Goal: Information Seeking & Learning: Learn about a topic

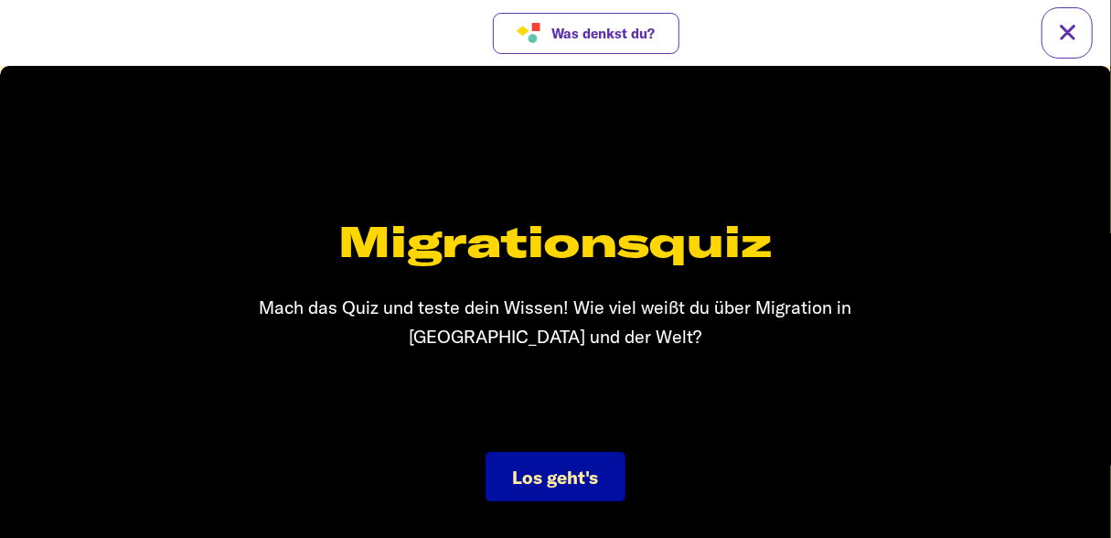
click at [575, 466] on span "Los geht's" at bounding box center [556, 476] width 86 height 23
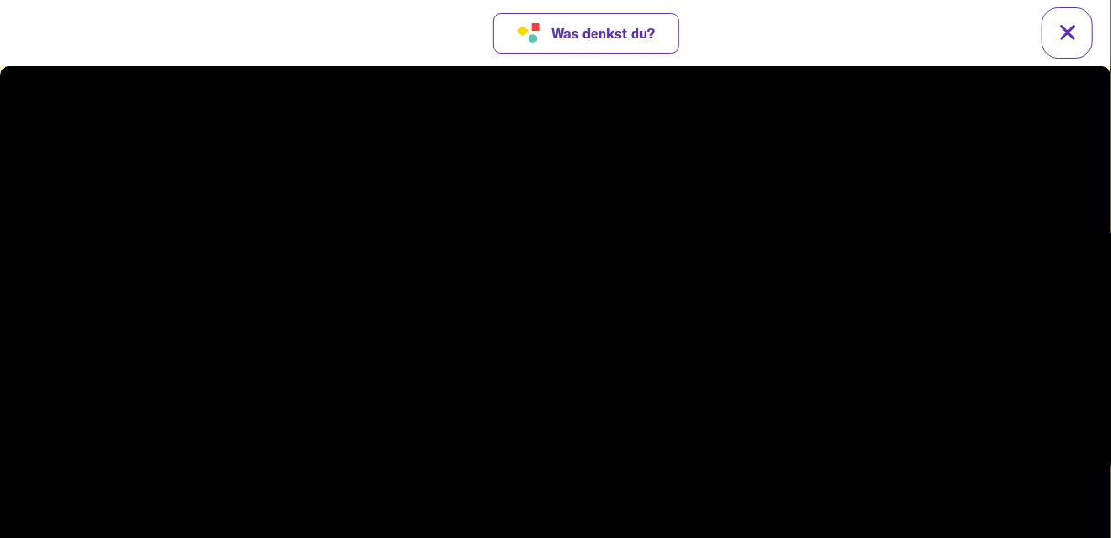
click at [684, 328] on video at bounding box center [555, 314] width 1111 height 499
click at [559, 392] on video at bounding box center [555, 314] width 1111 height 499
click at [652, 35] on span "Was denkst du?" at bounding box center [602, 34] width 103 height 16
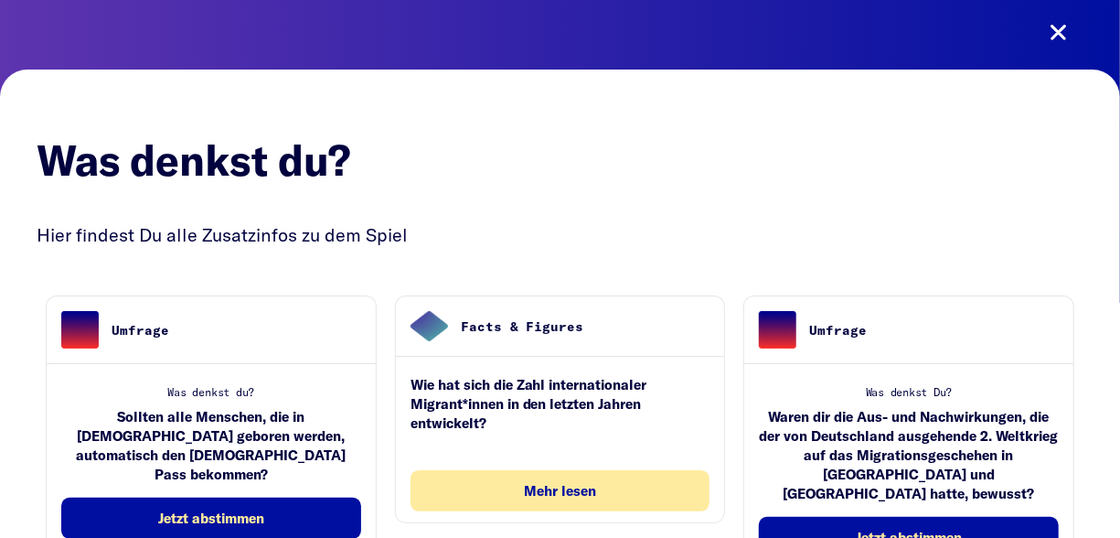
click at [544, 497] on button "Mehr lesen" at bounding box center [561, 490] width 300 height 41
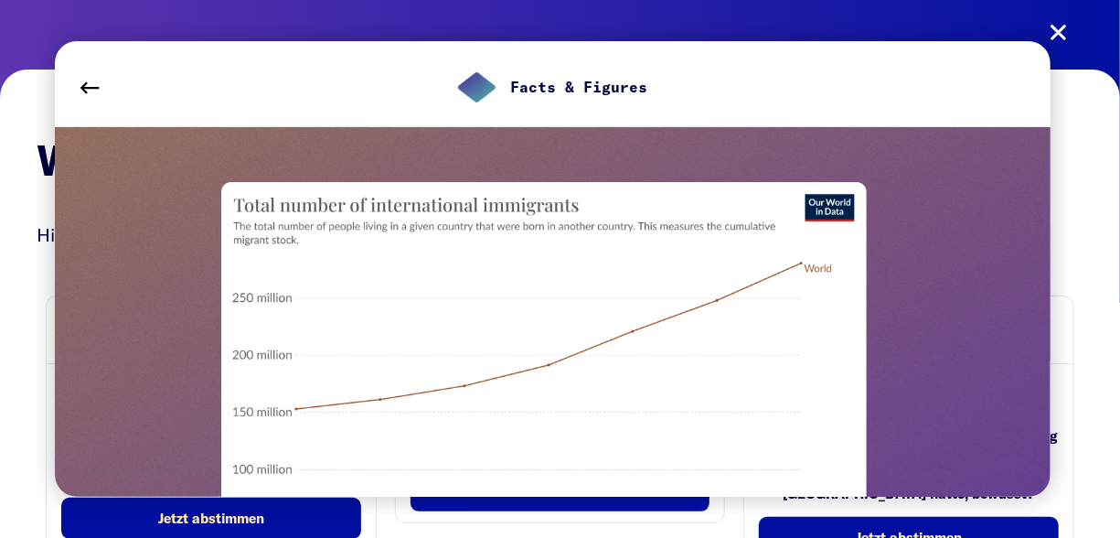
drag, startPoint x: 1059, startPoint y: 51, endPoint x: 1059, endPoint y: 33, distance: 18.3
click at [1060, 44] on div "Facts & Figures Schon gewusst? Entwicklung internationaler Migration (c) Our Wo…" at bounding box center [553, 269] width 1032 height 492
click at [1058, 25] on div "Facts & Figures Schon gewusst? Entwicklung internationaler Migration (c) Our Wo…" at bounding box center [553, 269] width 1032 height 492
click at [1058, 33] on div "Facts & Figures Schon gewusst? Entwicklung internationaler Migration (c) Our Wo…" at bounding box center [553, 269] width 1032 height 492
click at [1063, 26] on div "Facts & Figures Schon gewusst? Entwicklung internationaler Migration (c) Our Wo…" at bounding box center [553, 269] width 1032 height 492
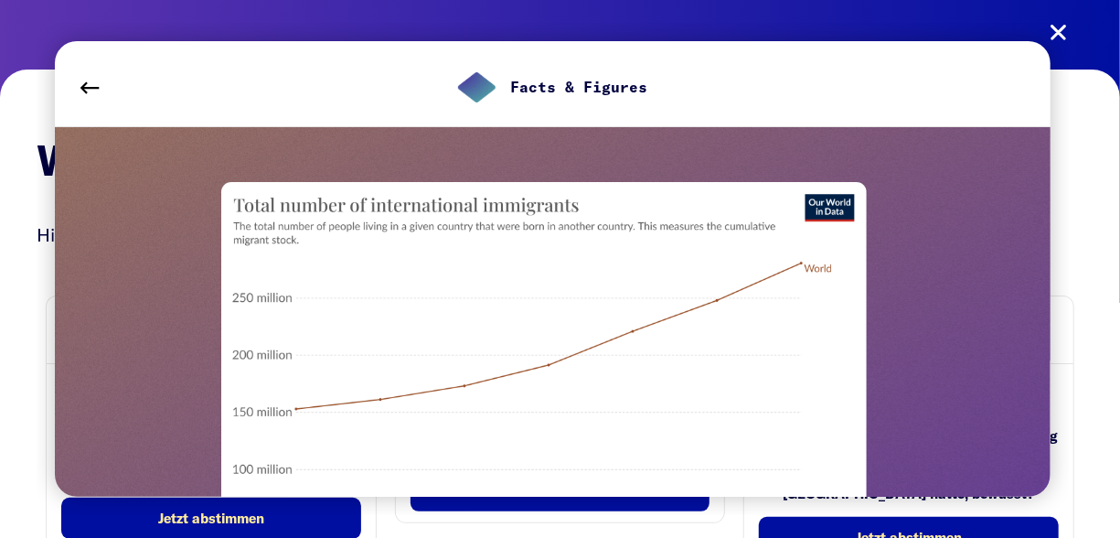
click at [1054, 45] on div "Facts & Figures Schon gewusst? Entwicklung internationaler Migration (c) Our Wo…" at bounding box center [553, 269] width 1032 height 492
click at [1047, 43] on div "Facts & Figures" at bounding box center [553, 83] width 996 height 85
click at [1045, 45] on div "Facts & Figures" at bounding box center [553, 83] width 996 height 85
drag, startPoint x: 1038, startPoint y: 61, endPoint x: 1036, endPoint y: 73, distance: 12.0
click at [1038, 63] on div "Facts & Figures" at bounding box center [553, 83] width 996 height 85
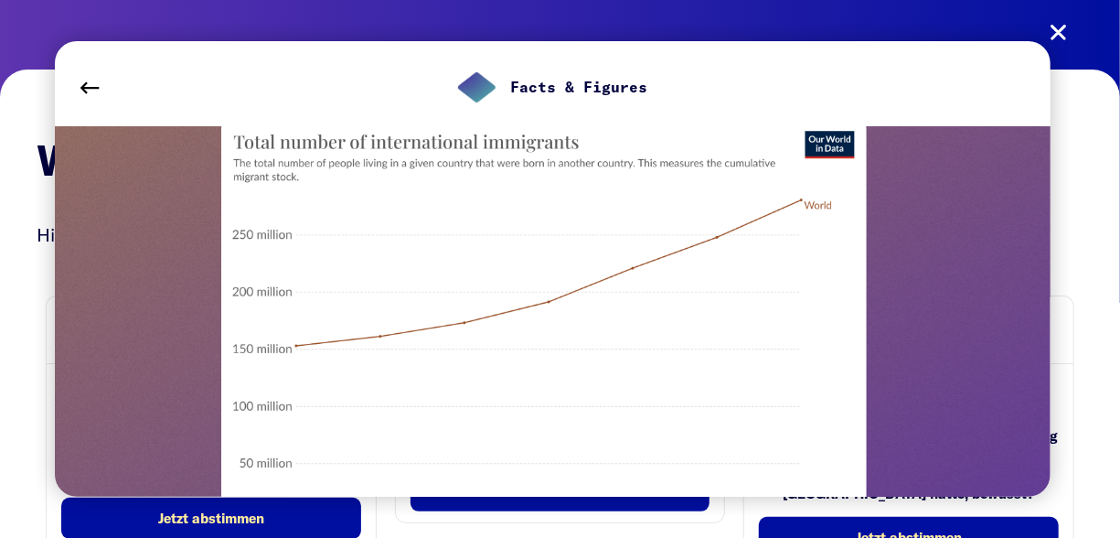
scroll to position [91, 0]
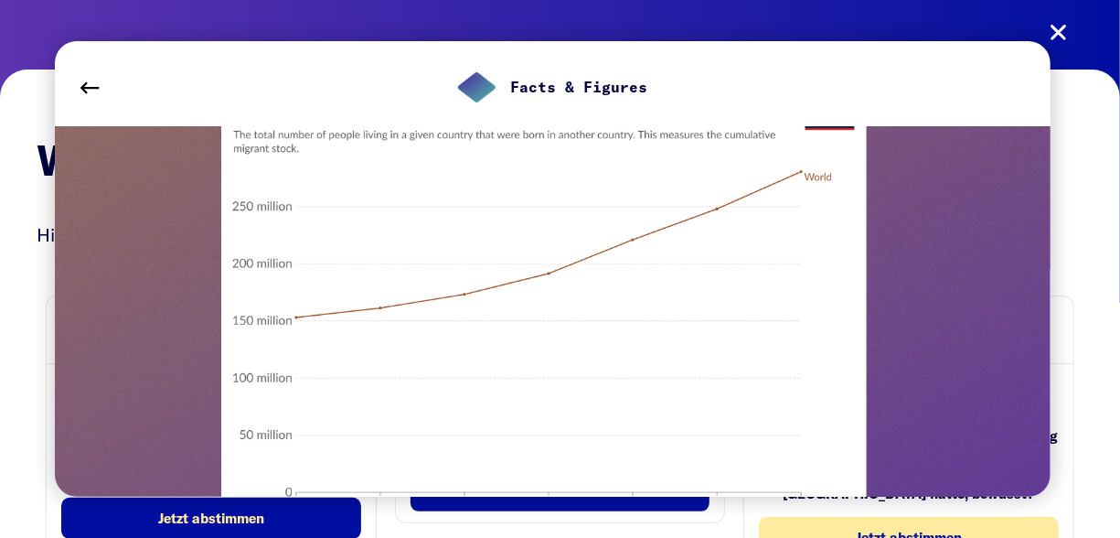
drag, startPoint x: 932, startPoint y: 518, endPoint x: 918, endPoint y: 523, distance: 14.8
click at [918, 529] on span "Jetzt abstimmen" at bounding box center [909, 537] width 106 height 16
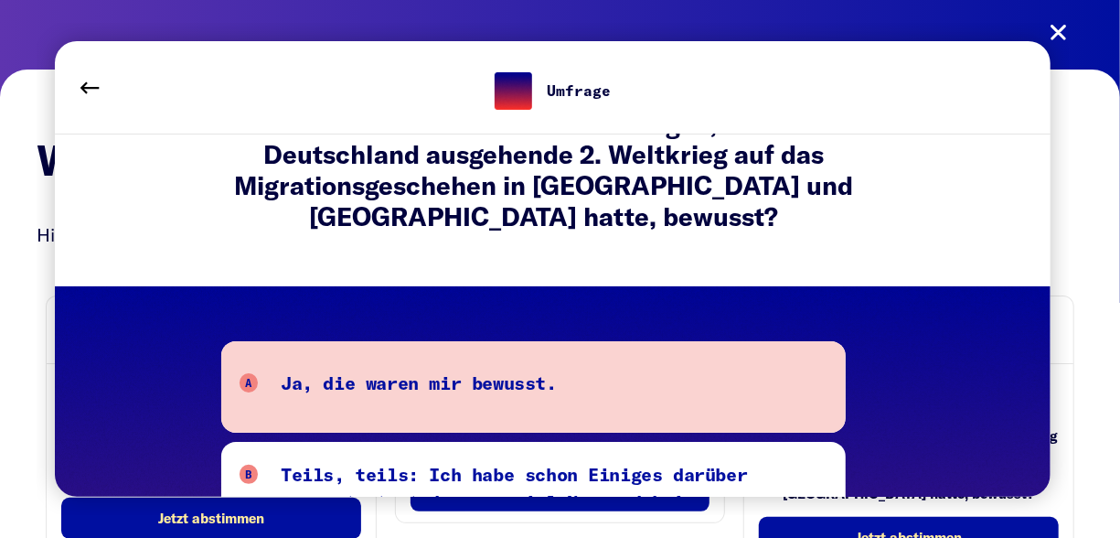
click at [692, 408] on button "A Ja, die waren mir bewusst." at bounding box center [533, 386] width 625 height 91
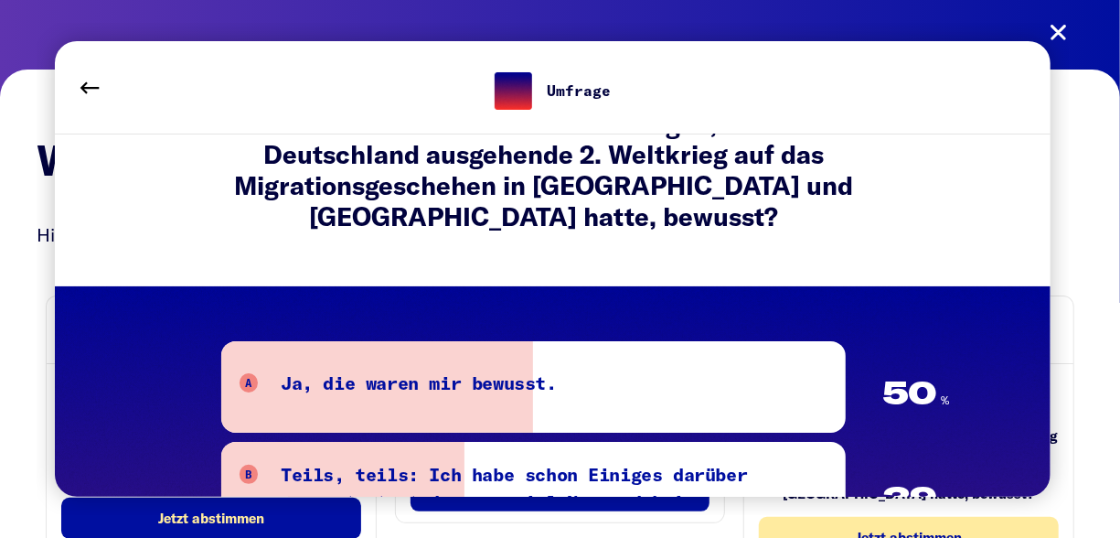
click at [842, 521] on button "Jetzt abstimmen" at bounding box center [909, 537] width 300 height 41
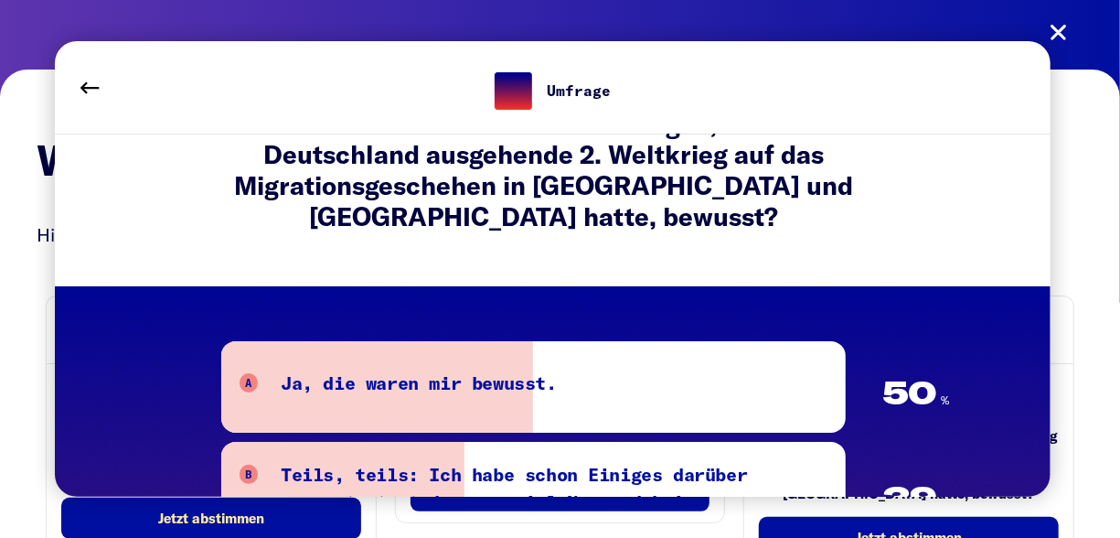
click at [1057, 27] on div "Umfrage Was denkst Du? Waren dir die Aus- und Nachwirkungen, die der von Deutsc…" at bounding box center [553, 269] width 1032 height 492
click at [1057, 29] on div "Umfrage Was denkst Du? Waren dir die Aus- und Nachwirkungen, die der von Deutsc…" at bounding box center [553, 269] width 1032 height 492
click at [103, 94] on button at bounding box center [89, 87] width 51 height 51
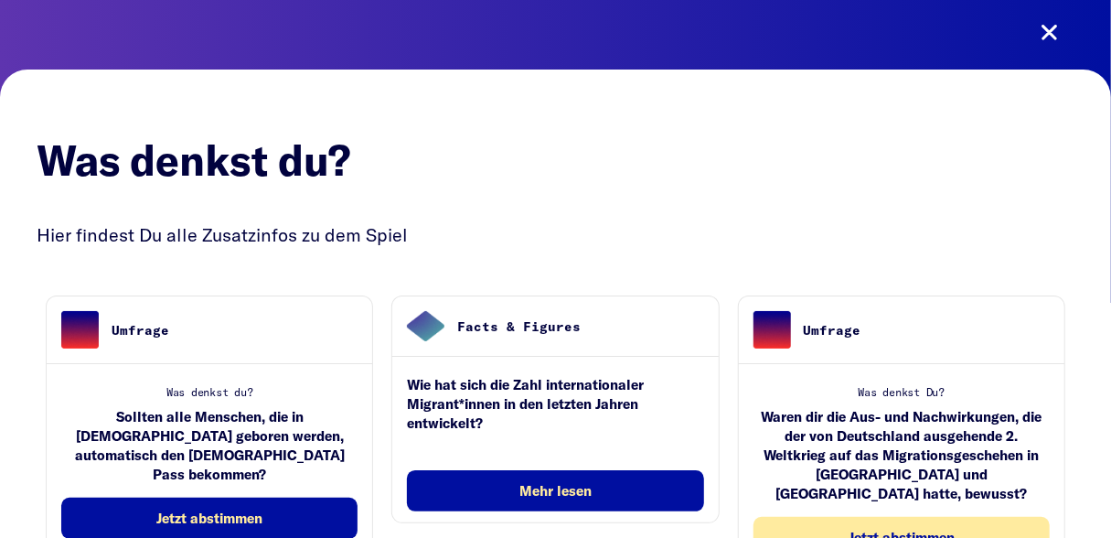
click at [802, 517] on button "Jetzt abstimmen" at bounding box center [901, 537] width 296 height 41
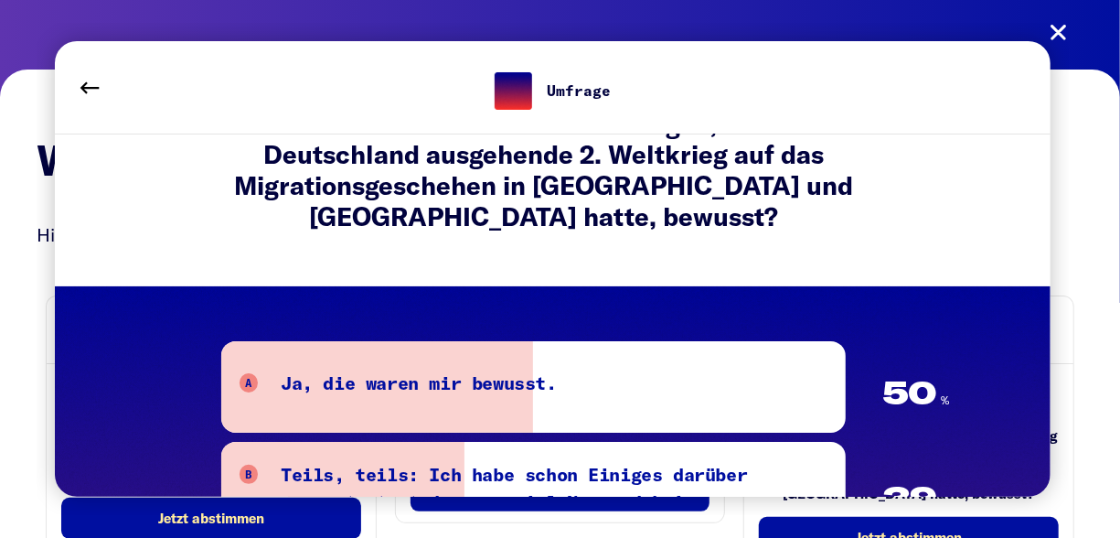
click at [1058, 28] on div "Umfrage Was denkst Du? Waren dir die Aus- und Nachwirkungen, die der von Deutsc…" at bounding box center [553, 269] width 1032 height 492
click at [1061, 37] on div "Umfrage Was denkst Du? Waren dir die Aus- und Nachwirkungen, die der von Deutsc…" at bounding box center [553, 269] width 1032 height 492
click at [92, 88] on button at bounding box center [89, 87] width 51 height 51
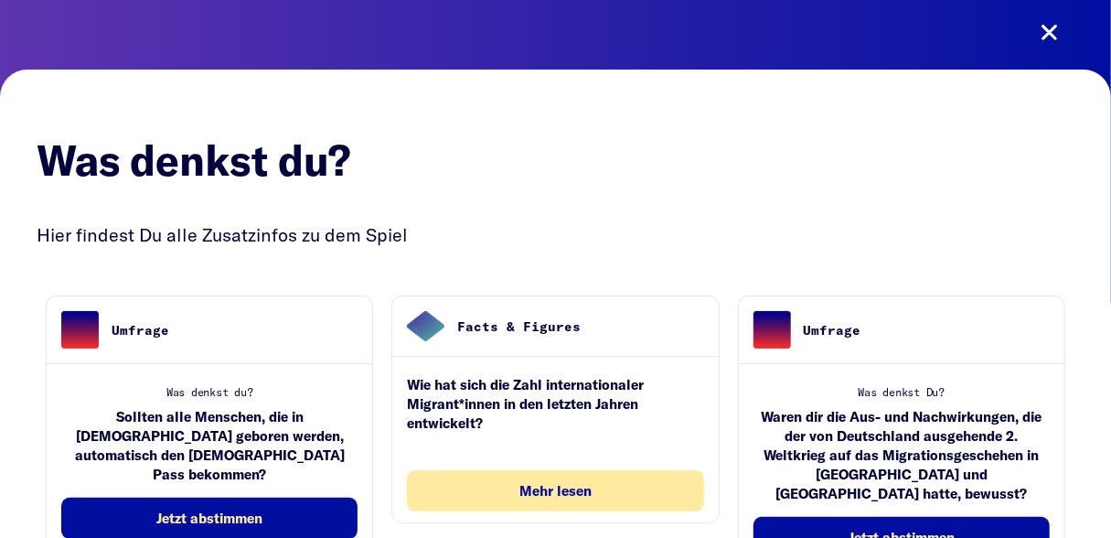
click at [443, 481] on button "Mehr lesen" at bounding box center [555, 490] width 296 height 41
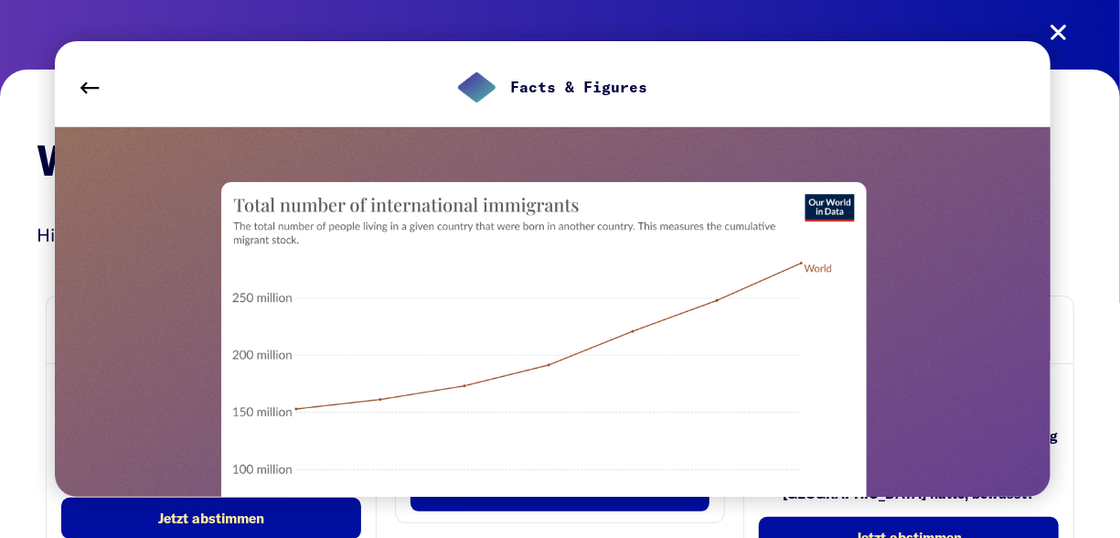
click at [83, 78] on button at bounding box center [89, 87] width 51 height 51
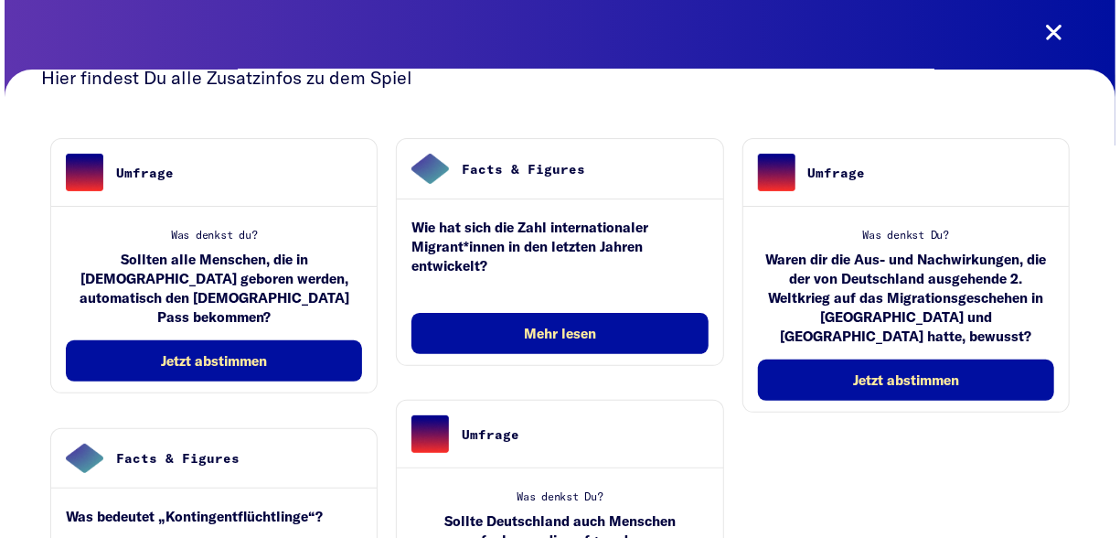
scroll to position [366, 0]
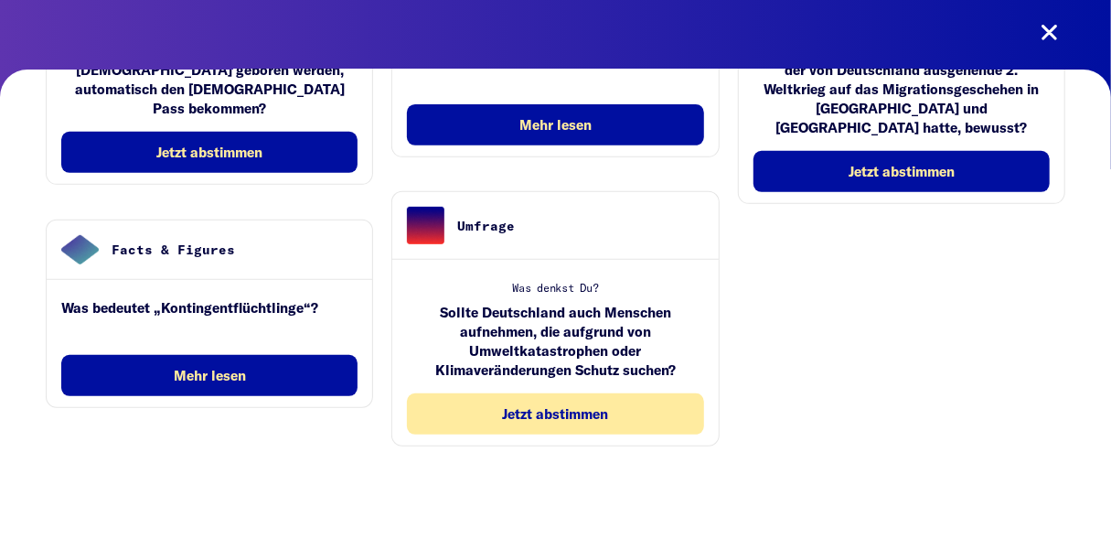
click at [510, 399] on button "Jetzt abstimmen" at bounding box center [555, 413] width 296 height 41
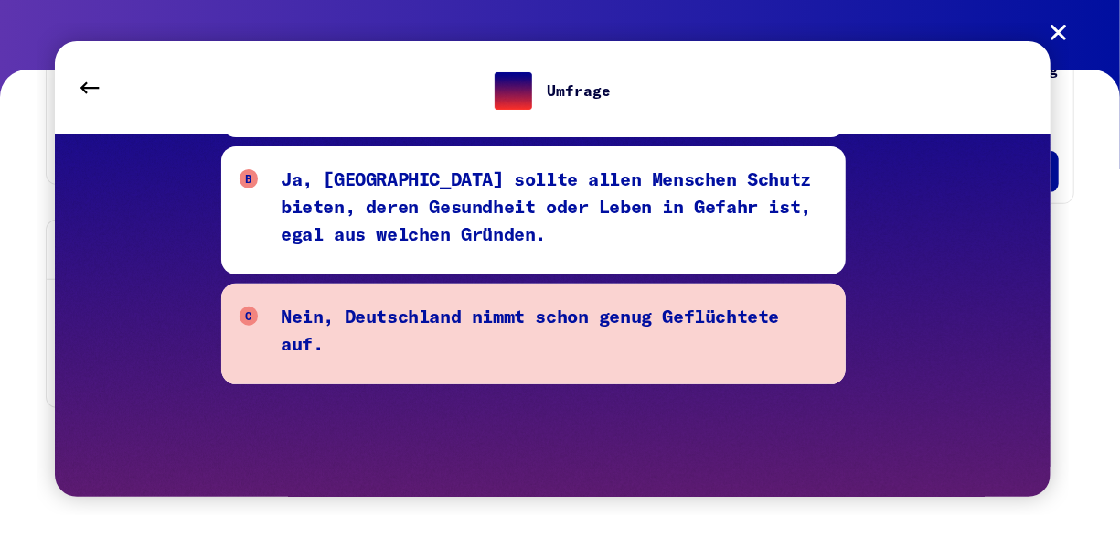
drag, startPoint x: 498, startPoint y: 402, endPoint x: 495, endPoint y: 381, distance: 21.3
click at [498, 401] on div "A Ja, solange sie wieder zurück in ihre Heimatländer gehen, wenn die Krisen vor…" at bounding box center [585, 270] width 729 height 466
click at [497, 371] on div at bounding box center [533, 333] width 625 height 101
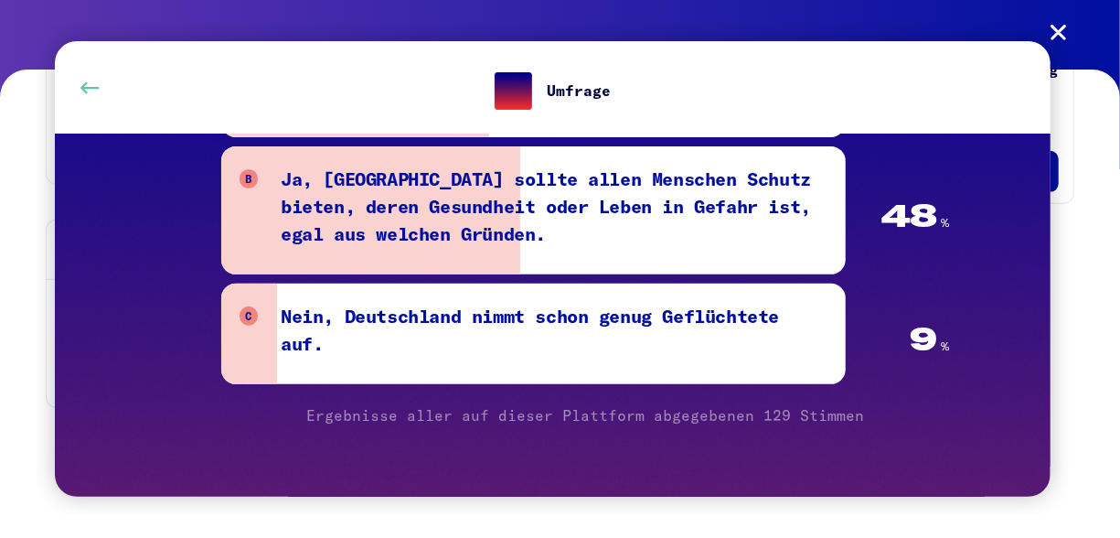
click at [80, 74] on button at bounding box center [89, 87] width 51 height 51
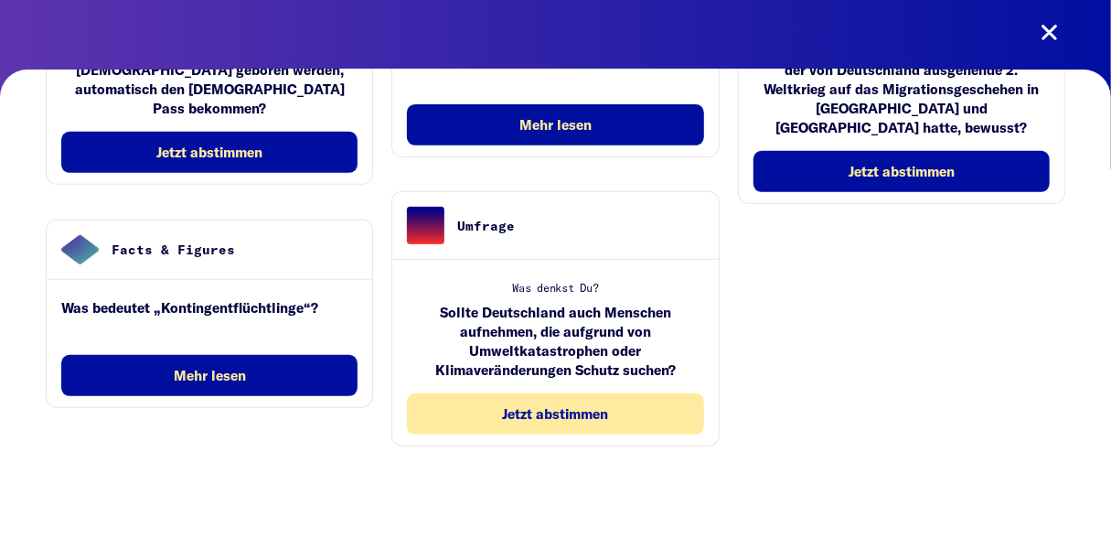
click at [463, 411] on button "Jetzt abstimmen" at bounding box center [555, 413] width 296 height 41
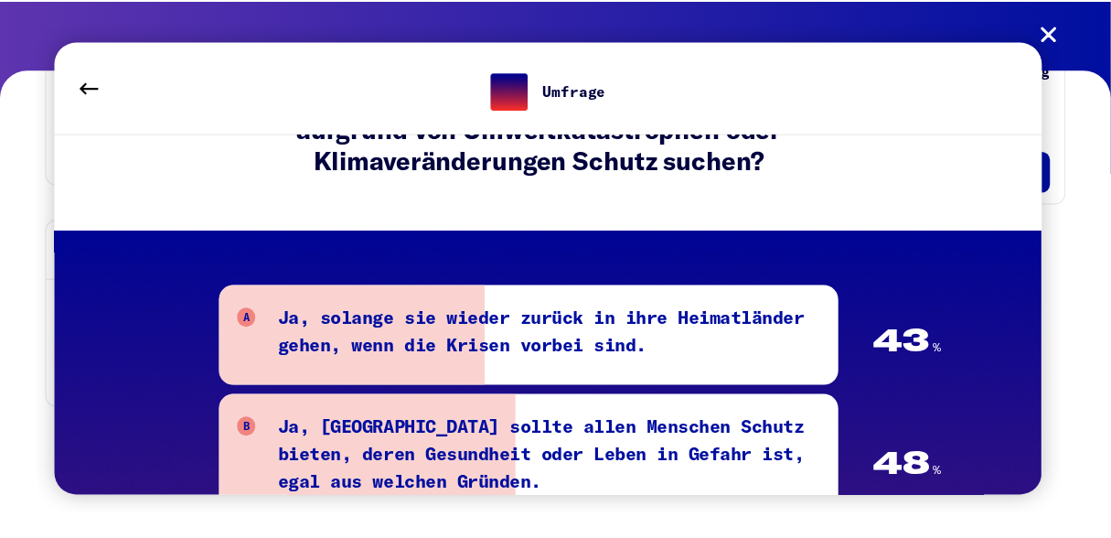
scroll to position [183, 0]
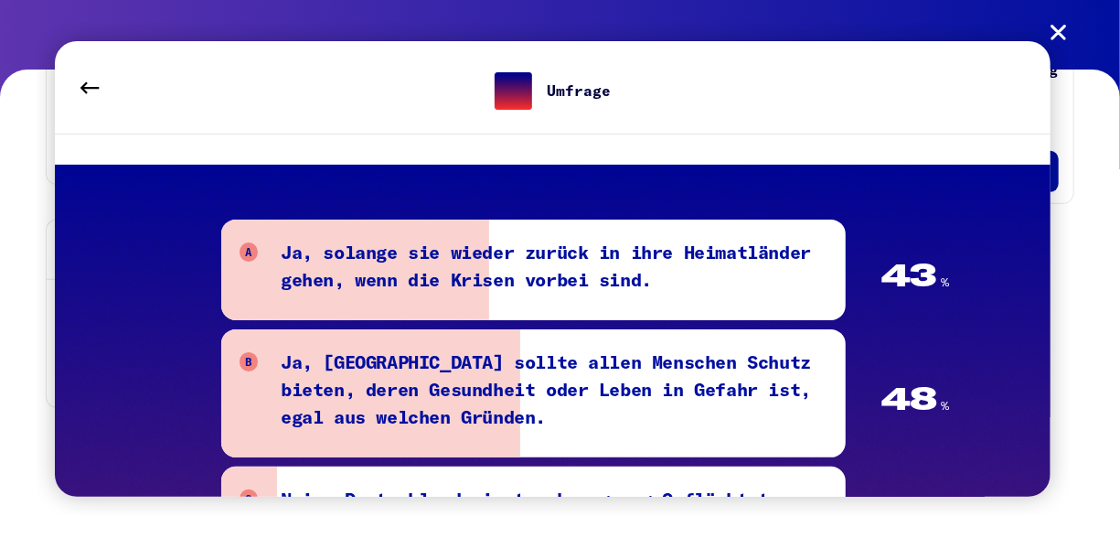
drag, startPoint x: 431, startPoint y: 400, endPoint x: 428, endPoint y: 383, distance: 17.6
click at [431, 399] on div "Ja, [GEOGRAPHIC_DATA] sollte allen Menschen Schutz bieten, deren Gesundheit ode…" at bounding box center [554, 392] width 547 height 91
click at [80, 85] on button at bounding box center [89, 87] width 51 height 51
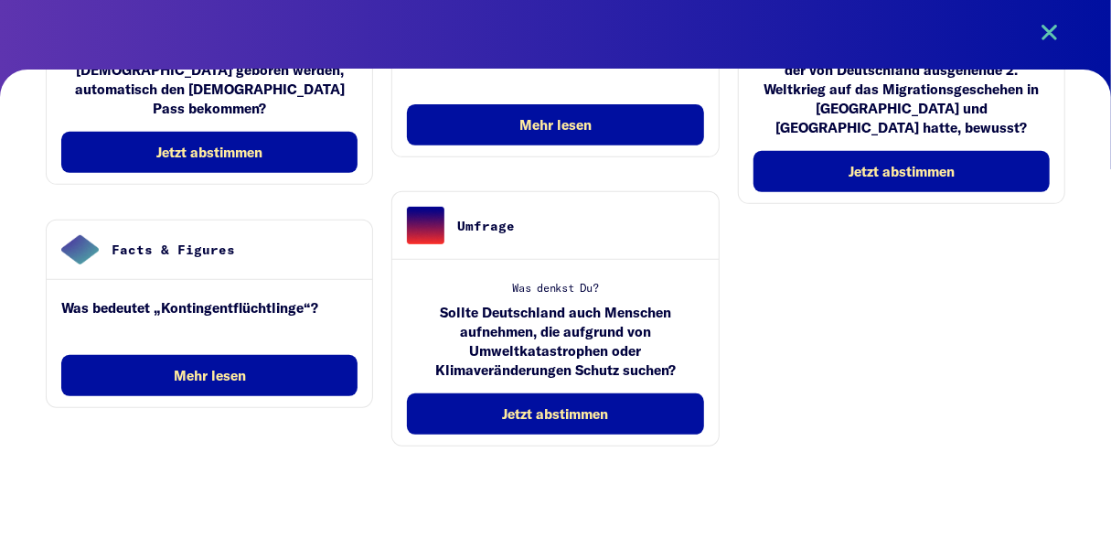
click at [1046, 32] on button at bounding box center [1048, 32] width 51 height 51
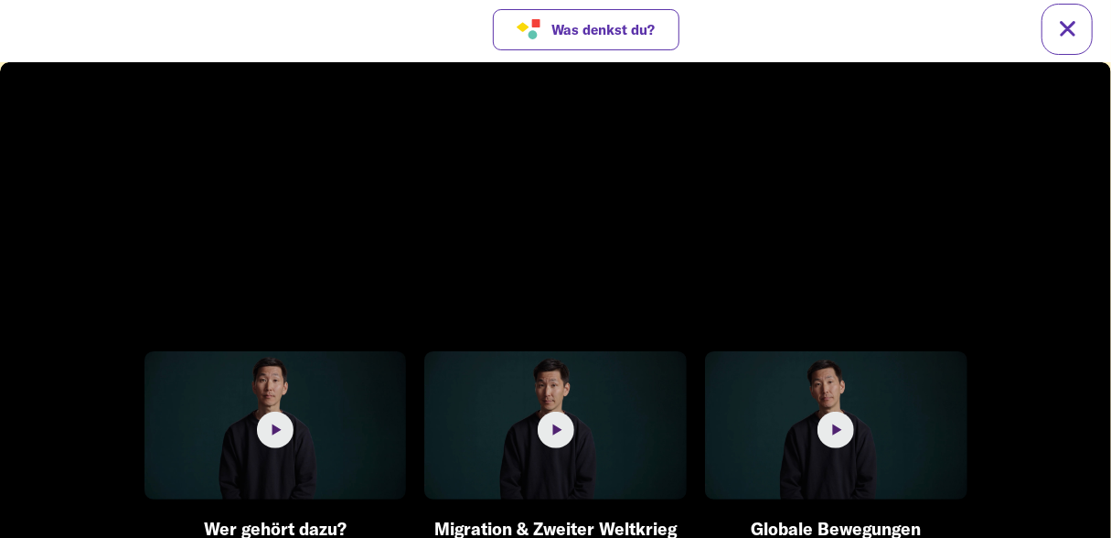
scroll to position [0, 0]
